Goal: Information Seeking & Learning: Learn about a topic

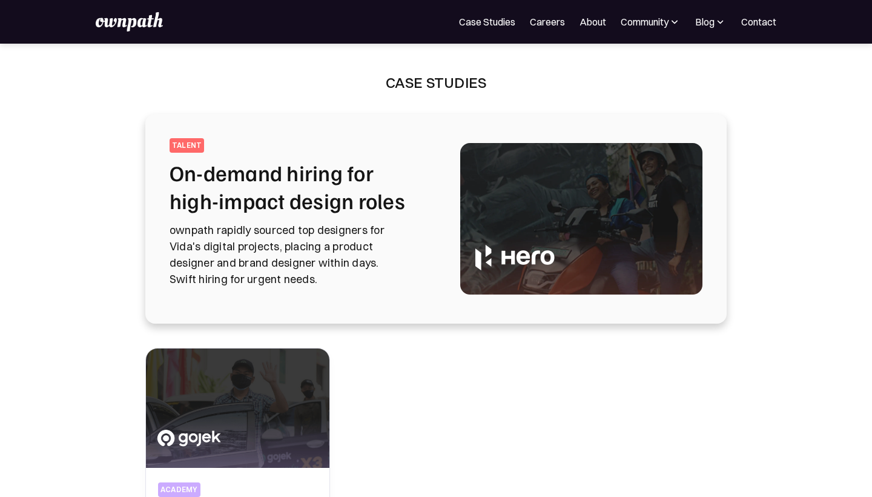
scroll to position [131, 0]
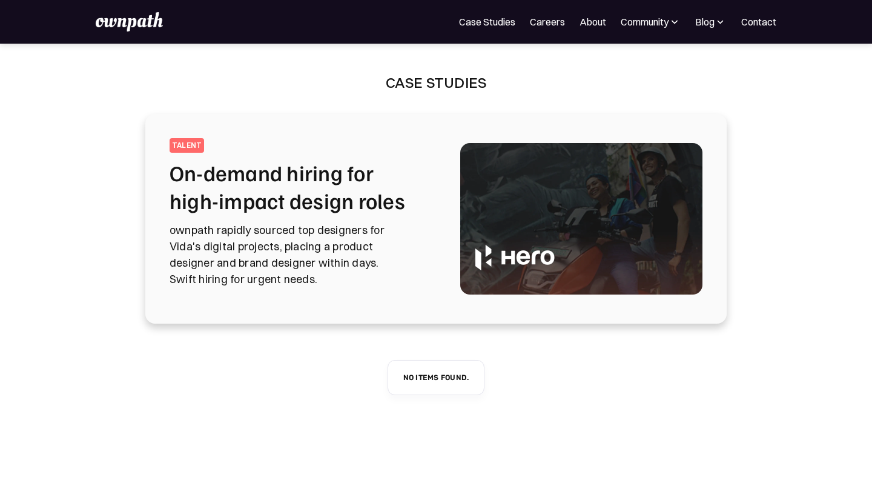
click at [333, 191] on h2 "On-demand hiring for high-impact design roles" at bounding box center [301, 187] width 262 height 56
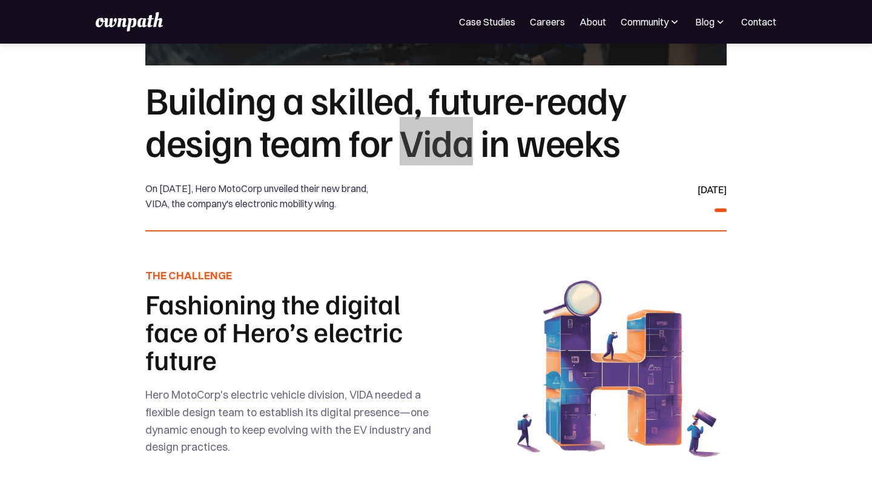
scroll to position [190, 0]
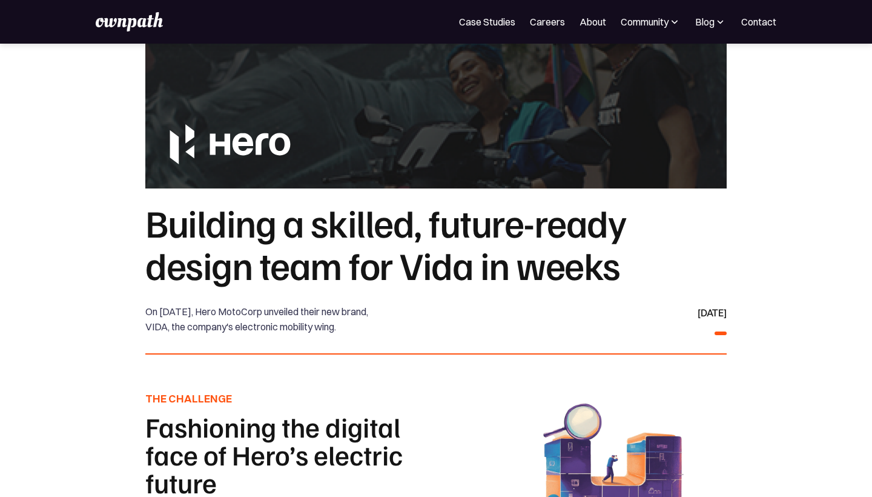
scroll to position [119, 0]
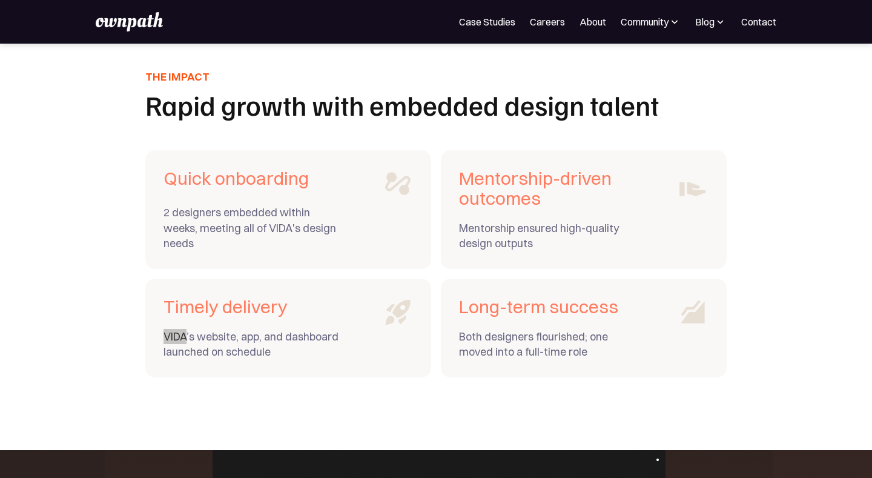
scroll to position [96, 0]
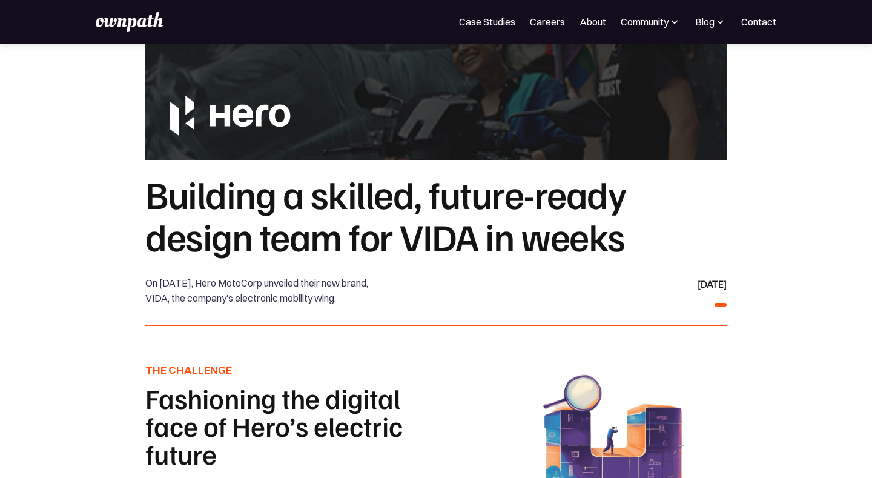
click at [380, 326] on div at bounding box center [436, 316] width 582 height 19
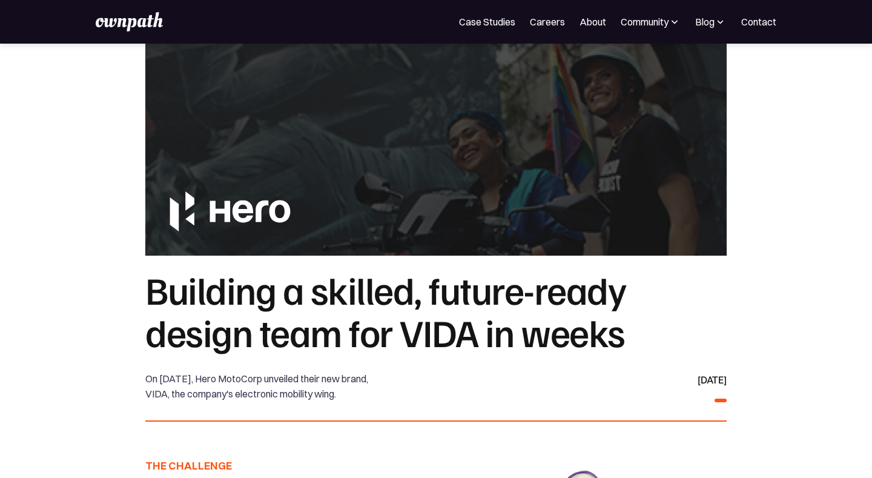
scroll to position [0, 0]
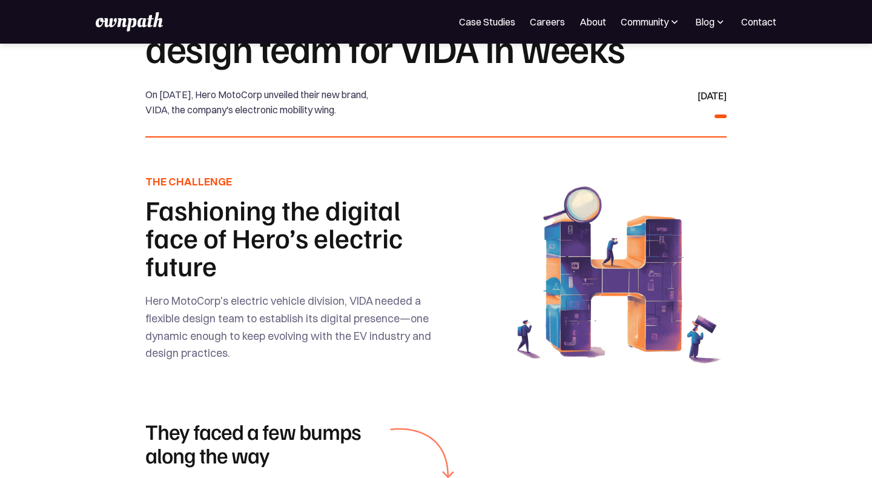
scroll to position [296, 0]
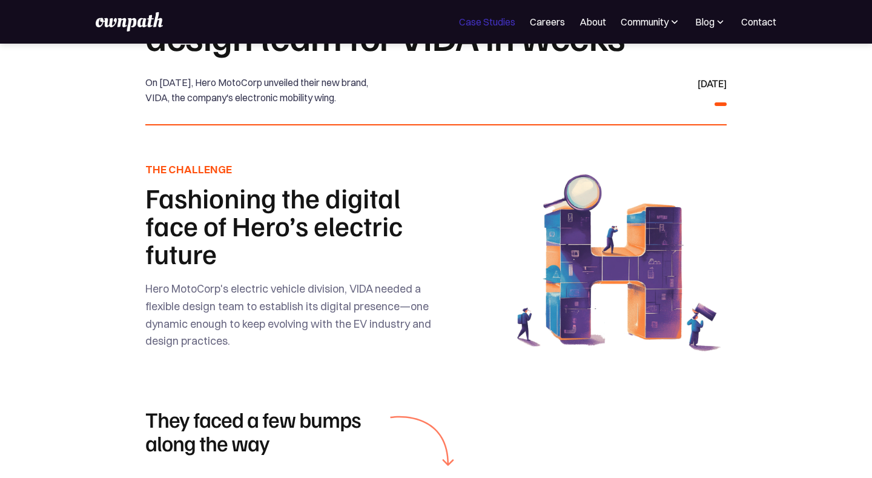
click at [475, 25] on link "Case Studies" at bounding box center [487, 22] width 56 height 15
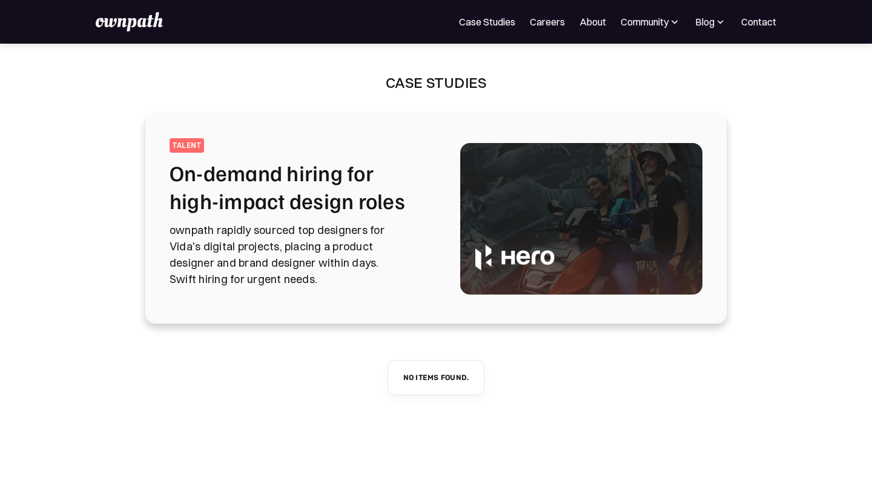
click at [293, 181] on h2 "On-demand hiring for high-impact design roles" at bounding box center [301, 187] width 262 height 56
click at [256, 199] on h2 "On-demand hiring for high-impact design roles" at bounding box center [301, 187] width 262 height 56
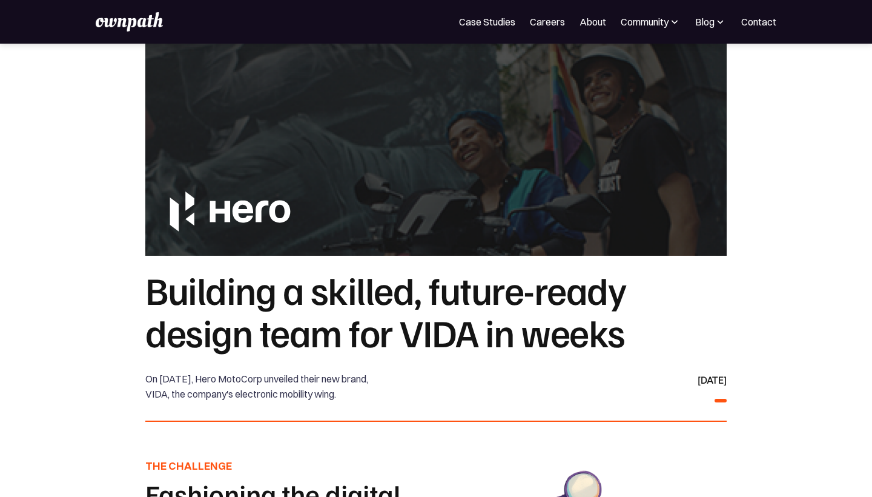
scroll to position [145, 0]
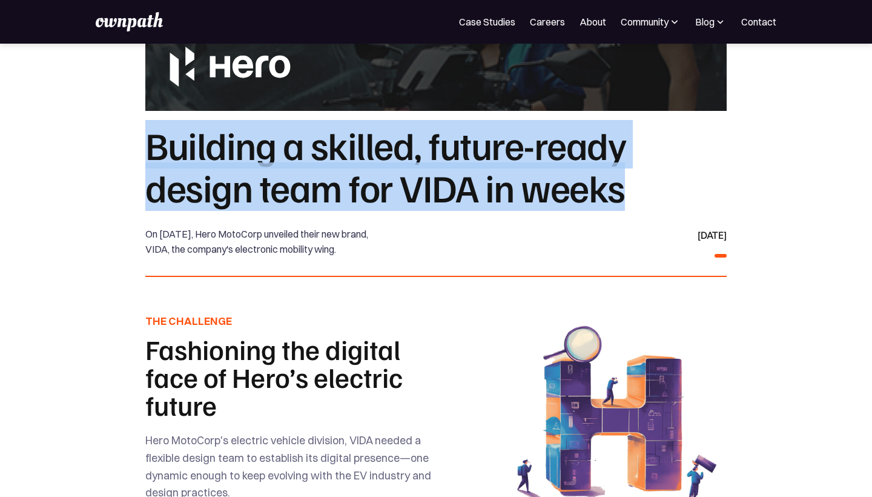
drag, startPoint x: 152, startPoint y: 142, endPoint x: 632, endPoint y: 181, distance: 481.3
click at [632, 181] on h1 "Building a skilled, future-ready design team for VIDA in weeks" at bounding box center [436, 165] width 582 height 85
copy h1 "Building a skilled, future-ready design team for VIDA in weeks"
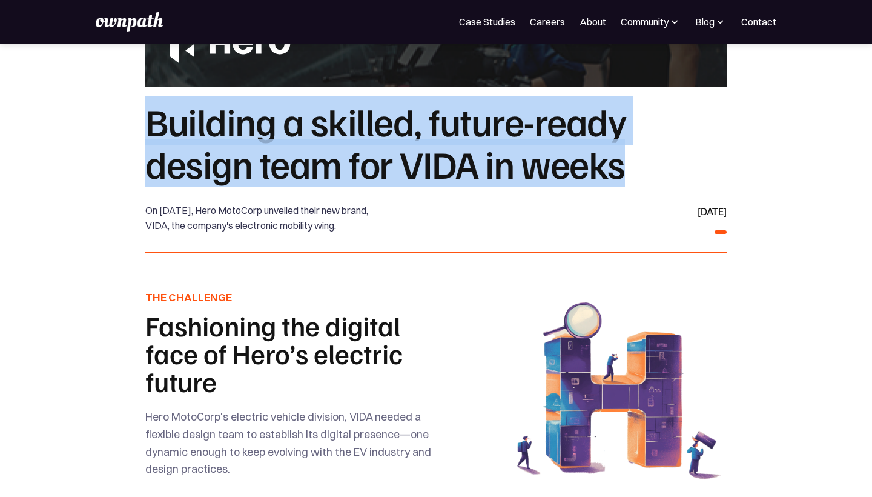
scroll to position [193, 0]
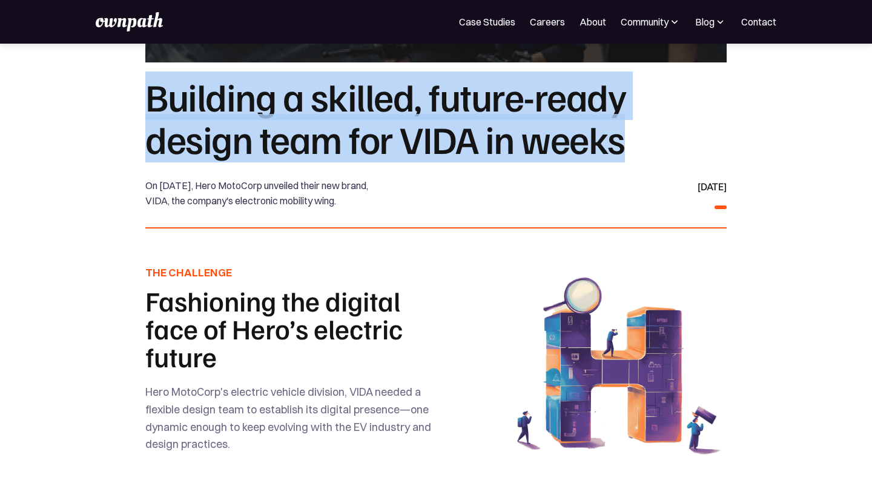
click at [469, 116] on h1 "Building a skilled, future-ready design team for VIDA in weeks" at bounding box center [436, 117] width 582 height 85
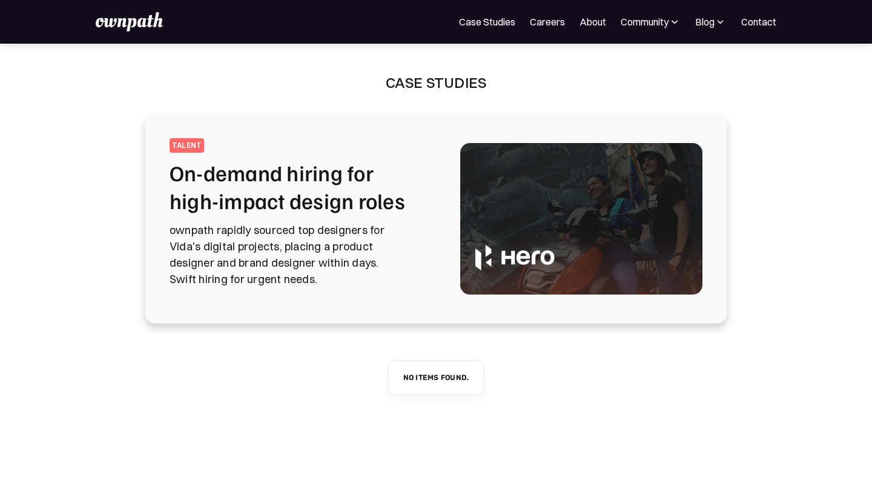
click at [208, 173] on h2 "On-demand hiring for high-impact design roles" at bounding box center [301, 187] width 262 height 56
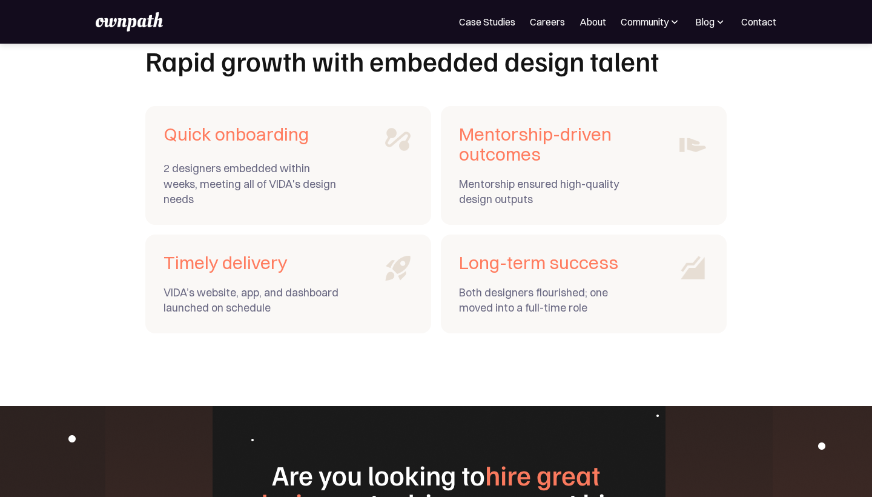
scroll to position [4300, 0]
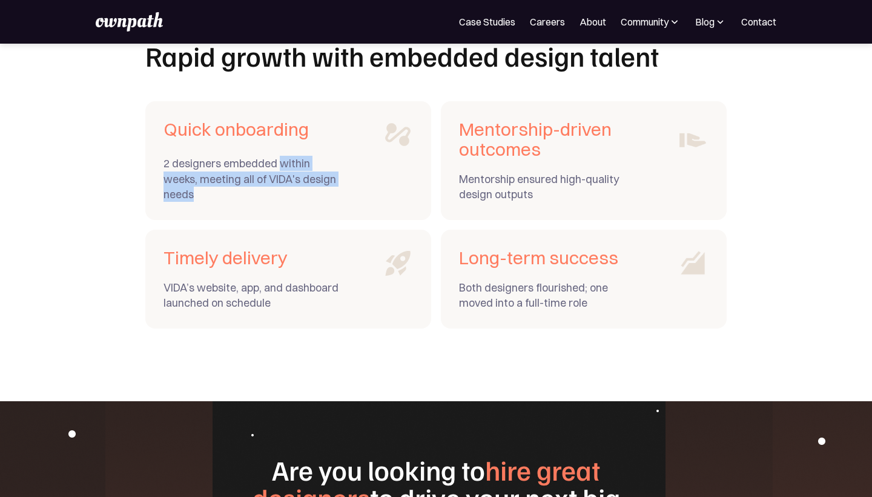
drag, startPoint x: 280, startPoint y: 173, endPoint x: 279, endPoint y: 206, distance: 33.3
click at [279, 202] on div "2 designers embedded within weeks, meeting all of VIDA's design needs" at bounding box center [252, 179] width 176 height 46
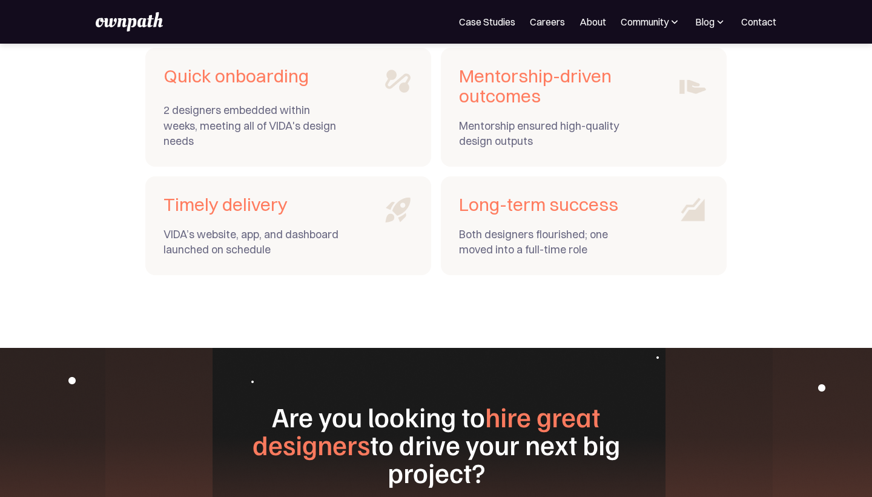
scroll to position [4395, 0]
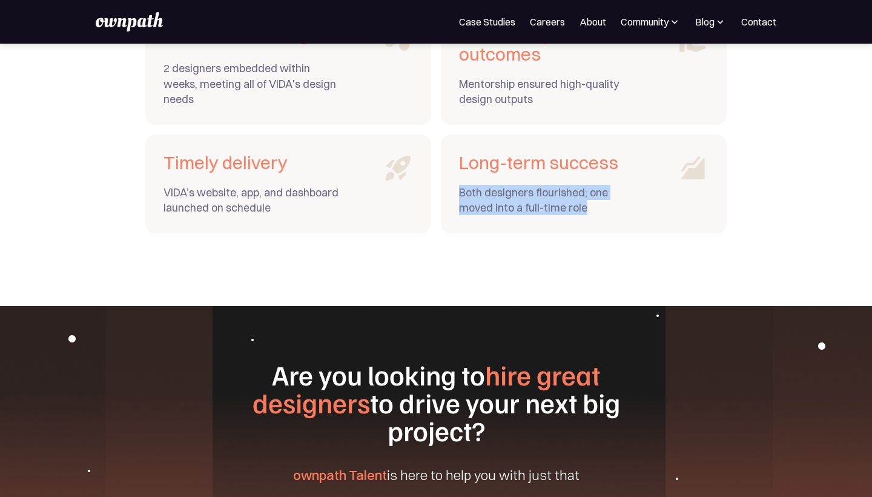
drag, startPoint x: 457, startPoint y: 203, endPoint x: 600, endPoint y: 217, distance: 143.7
click at [600, 217] on div "Long-term success Both designers flourished; one moved into a full-time role" at bounding box center [584, 183] width 286 height 99
click at [600, 215] on div "Both designers flourished; one moved into a full-time role" at bounding box center [547, 200] width 176 height 30
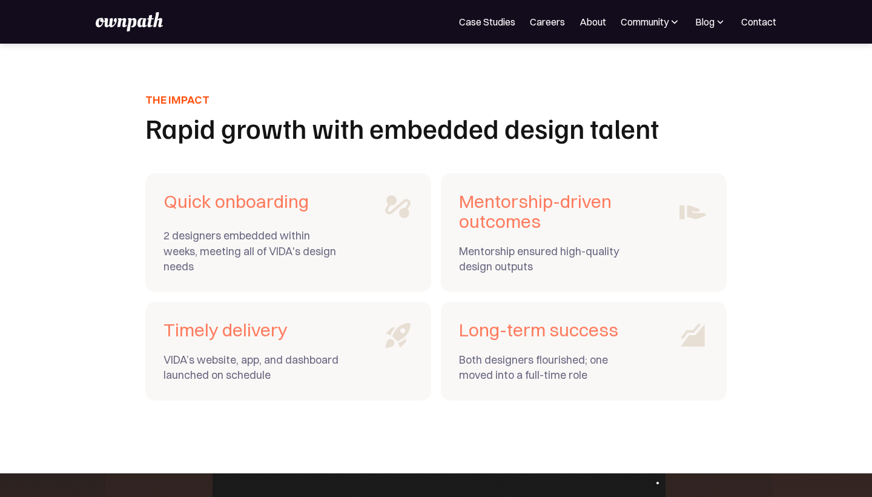
scroll to position [4318, 0]
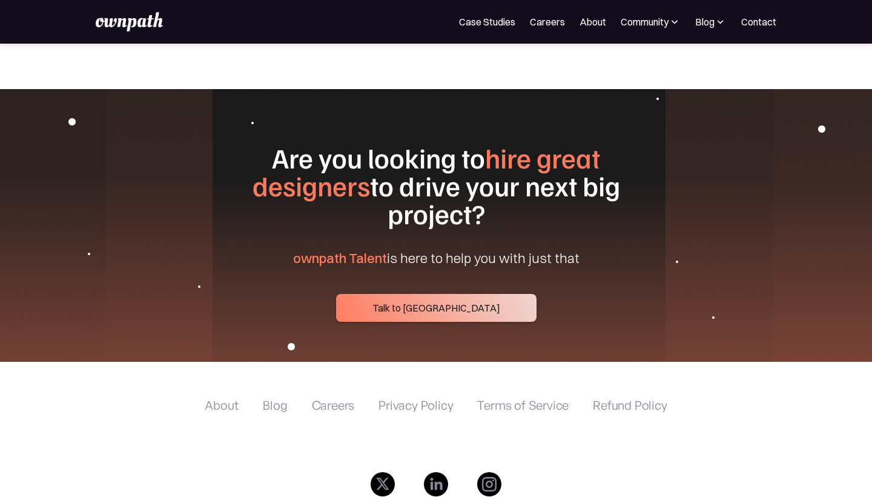
scroll to position [4653, 0]
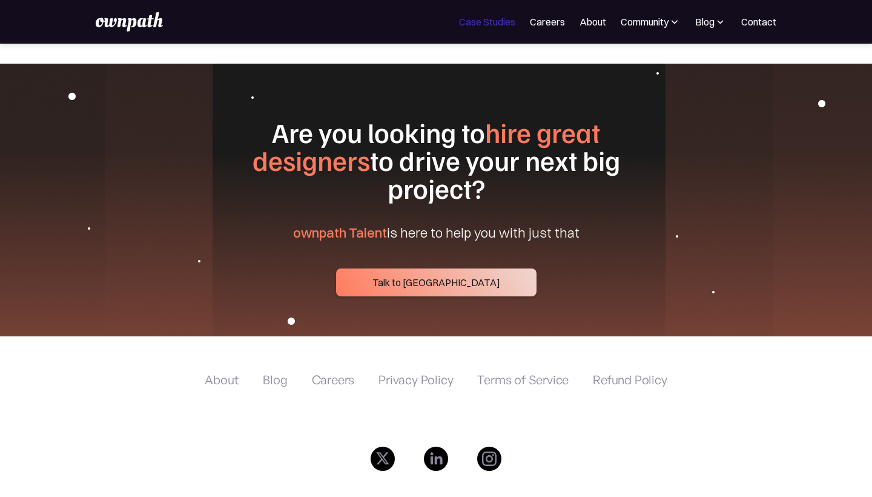
click at [465, 17] on link "Case Studies" at bounding box center [487, 22] width 56 height 15
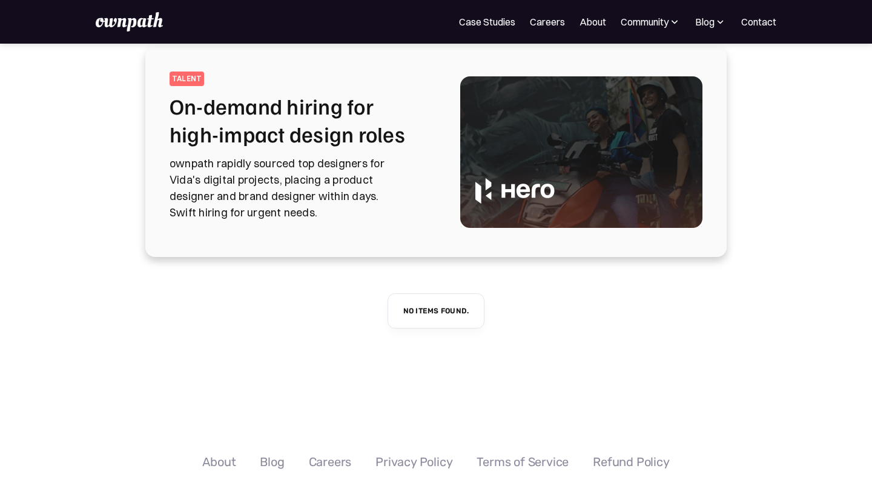
scroll to position [1, 0]
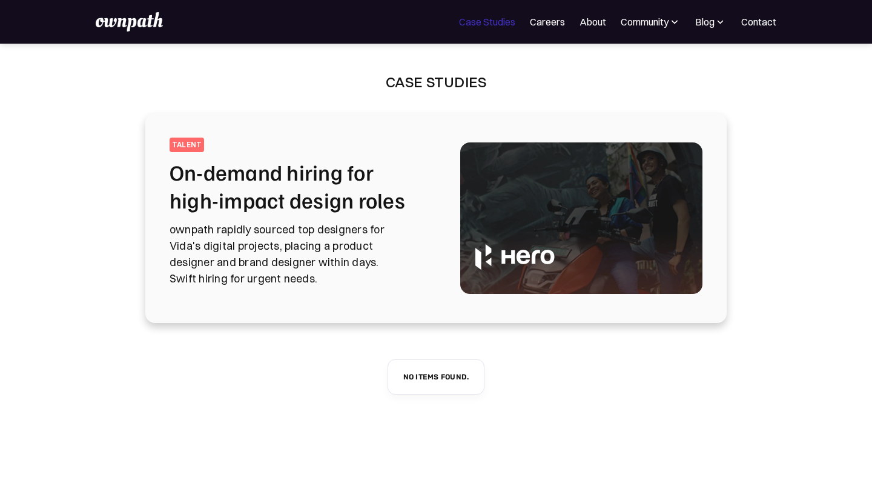
click at [472, 23] on link "Case Studies" at bounding box center [487, 22] width 56 height 15
click at [716, 28] on div "Blog" at bounding box center [710, 22] width 31 height 15
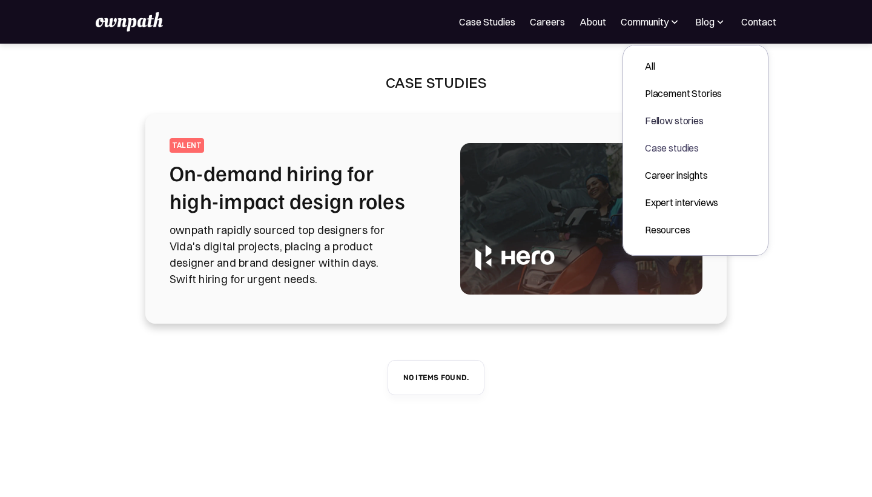
click at [653, 150] on div "Case studies" at bounding box center [683, 148] width 77 height 15
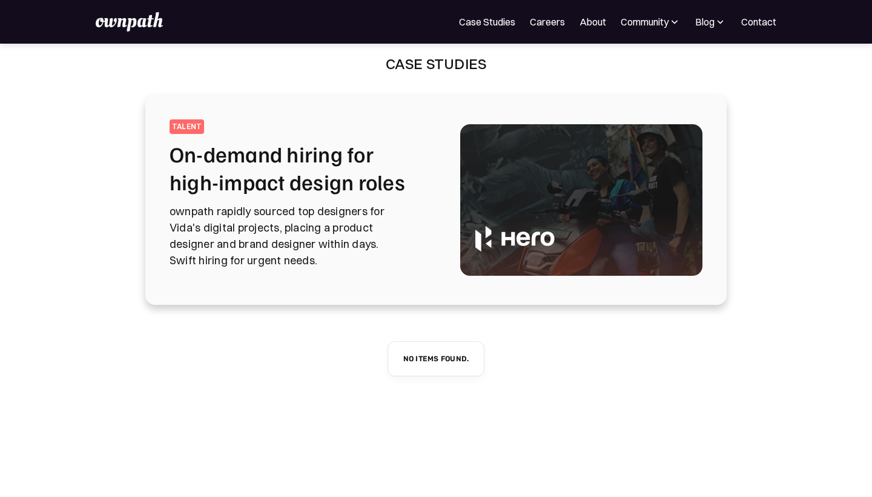
scroll to position [23, 0]
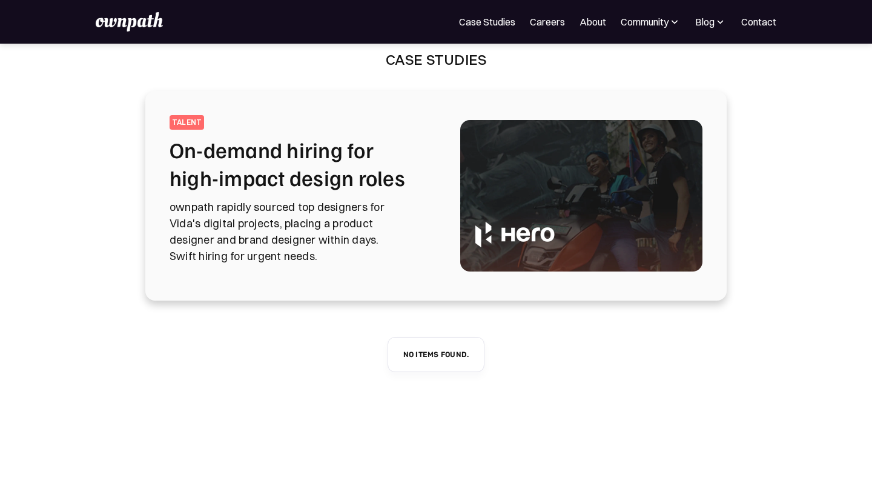
click at [337, 161] on h2 "On-demand hiring for high-impact design roles" at bounding box center [301, 164] width 262 height 56
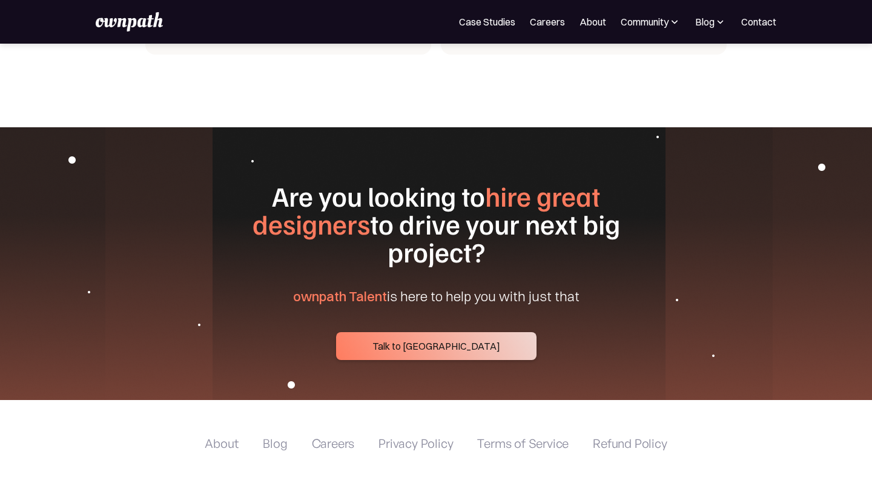
scroll to position [4701, 0]
